Goal: Communication & Community: Answer question/provide support

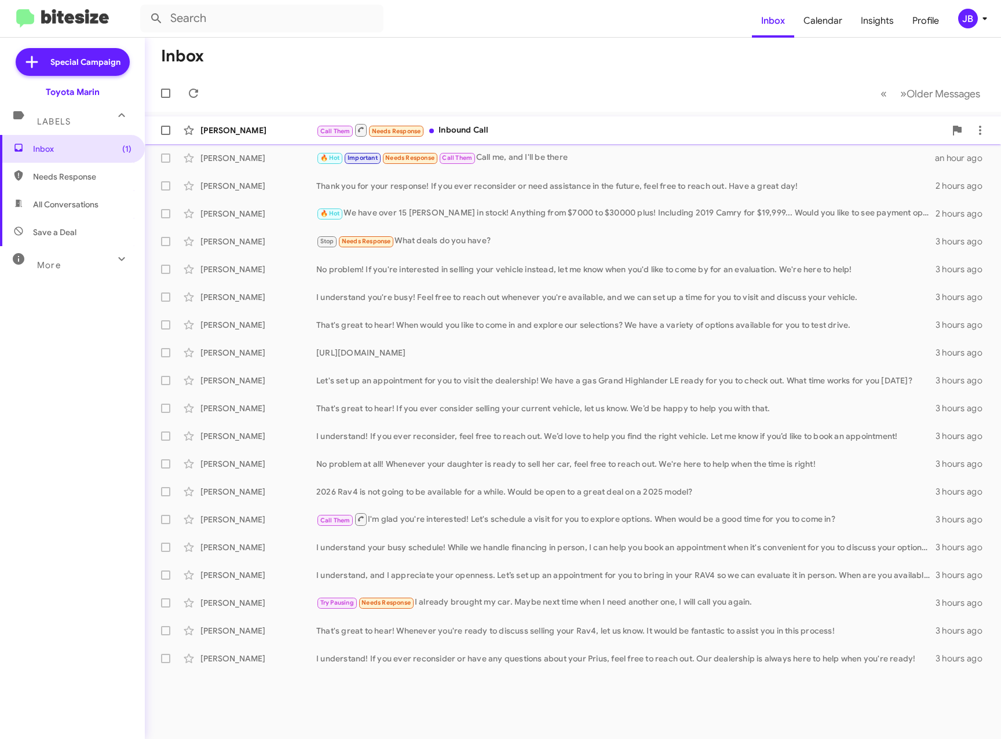
click at [255, 126] on div "Dwayne Hardy" at bounding box center [258, 131] width 116 height 12
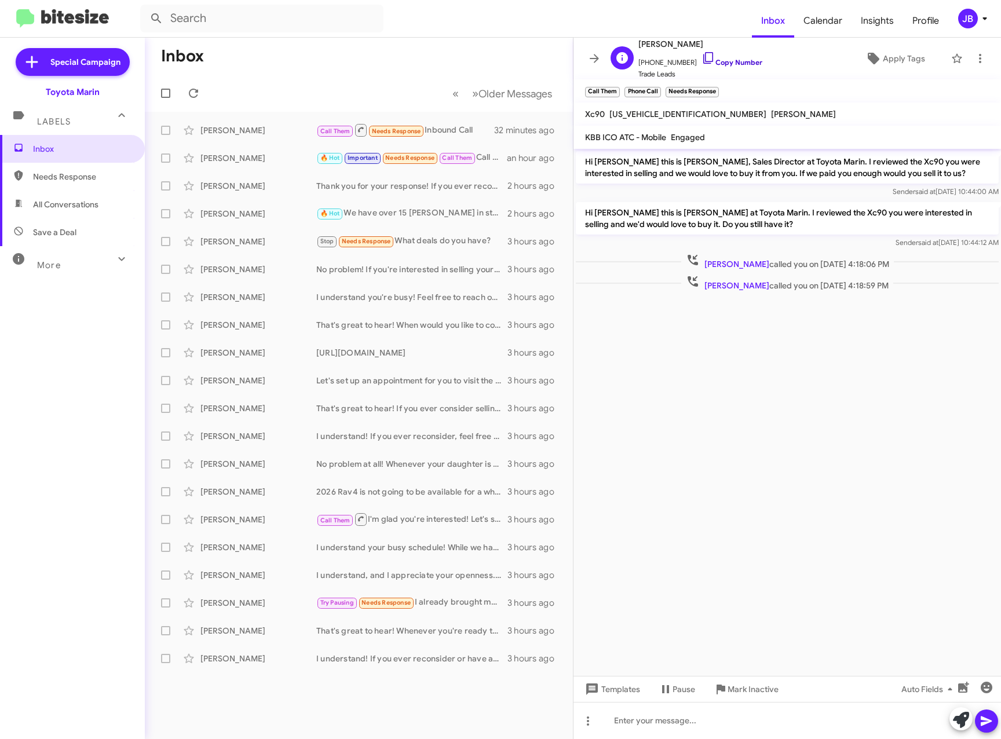
click at [701, 57] on icon at bounding box center [708, 58] width 14 height 14
click at [603, 64] on span at bounding box center [594, 59] width 23 height 14
